Goal: Navigation & Orientation: Find specific page/section

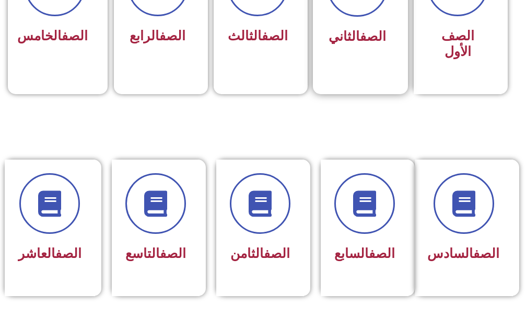
scroll to position [314, 0]
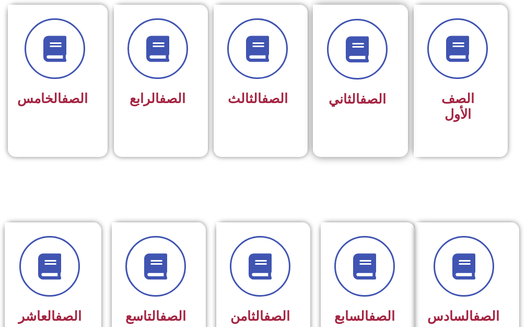
click at [337, 73] on div at bounding box center [357, 49] width 61 height 61
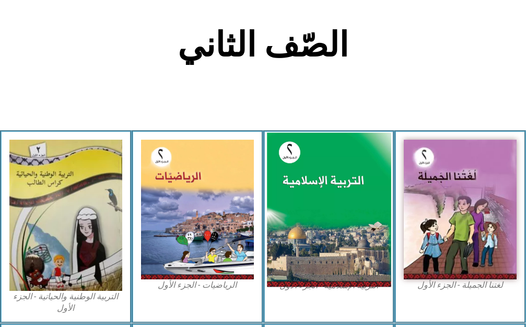
scroll to position [366, 0]
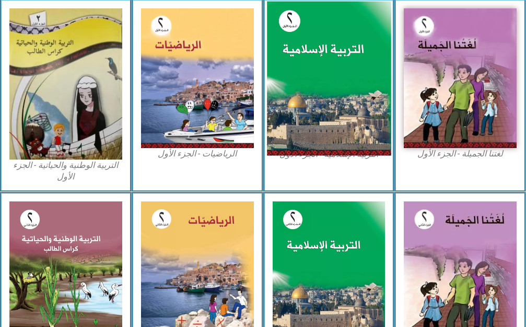
click at [318, 56] on img at bounding box center [329, 78] width 124 height 154
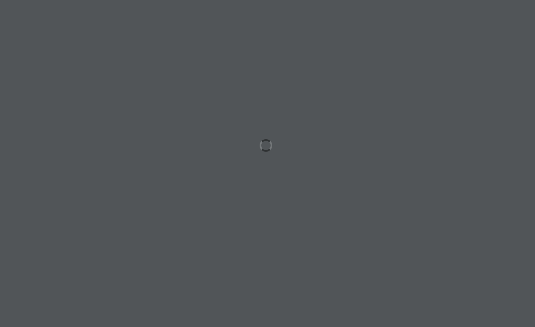
scroll to position [0, 32]
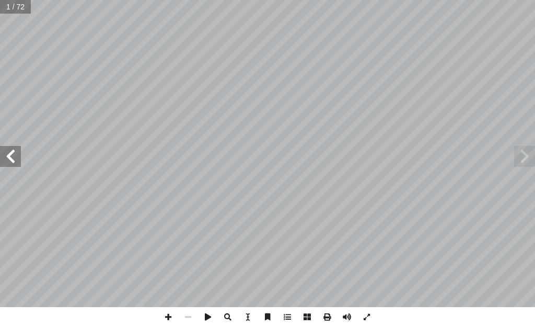
click at [16, 157] on span at bounding box center [10, 156] width 21 height 21
click at [0, 151] on span at bounding box center [10, 156] width 21 height 21
click at [8, 156] on span at bounding box center [10, 156] width 21 height 21
click at [8, 155] on span at bounding box center [10, 156] width 21 height 21
click at [13, 158] on span at bounding box center [10, 156] width 21 height 21
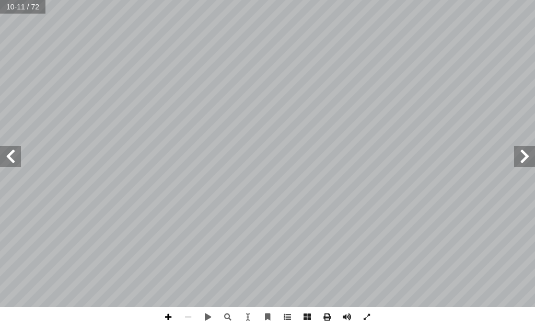
click at [169, 311] on span at bounding box center [168, 317] width 20 height 20
drag, startPoint x: 8, startPoint y: 153, endPoint x: 9, endPoint y: 146, distance: 7.0
click at [9, 146] on span at bounding box center [10, 156] width 21 height 21
